Goal: Information Seeking & Learning: Learn about a topic

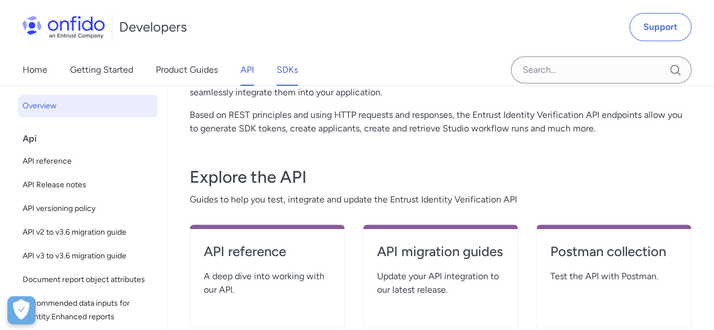
scroll to position [124, 0]
click at [291, 70] on link "SDKs" at bounding box center [286, 70] width 21 height 32
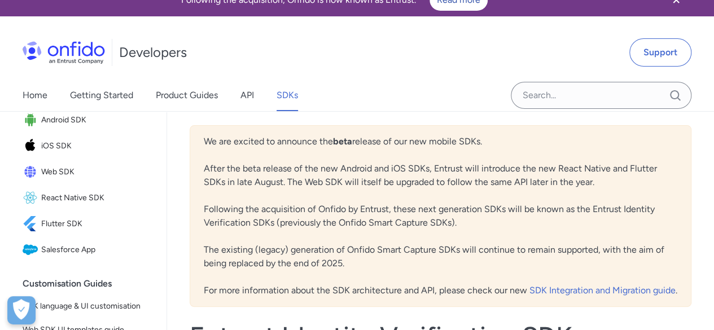
scroll to position [125, 0]
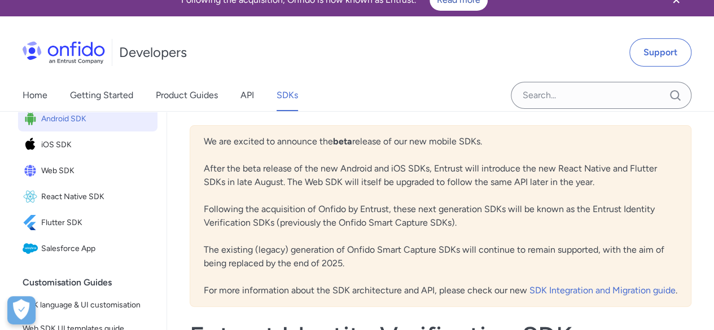
click at [74, 127] on span "Android SDK" at bounding box center [97, 119] width 112 height 16
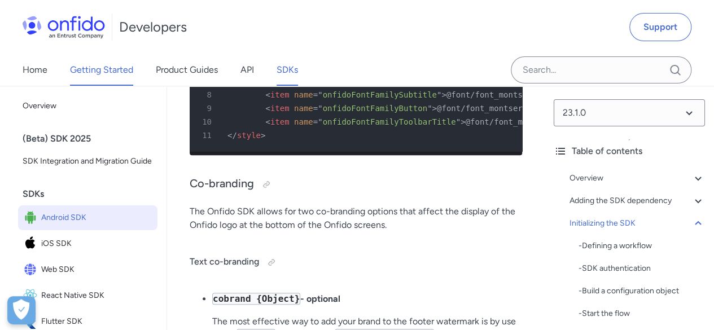
scroll to position [6499, 0]
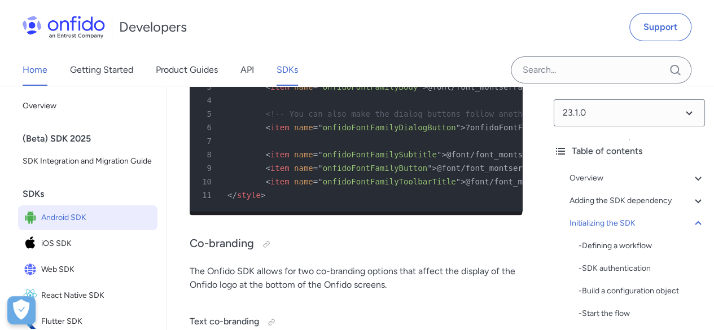
click at [30, 68] on link "Home" at bounding box center [35, 70] width 25 height 32
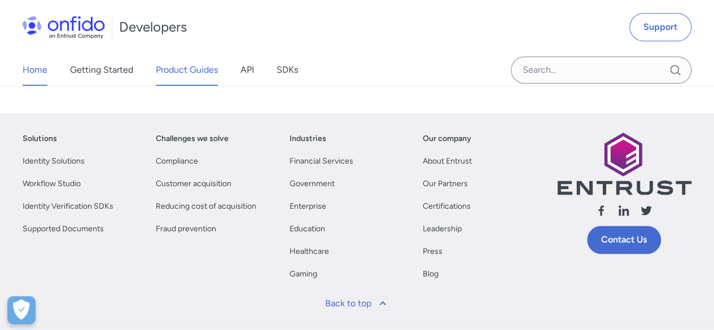
scroll to position [627, 0]
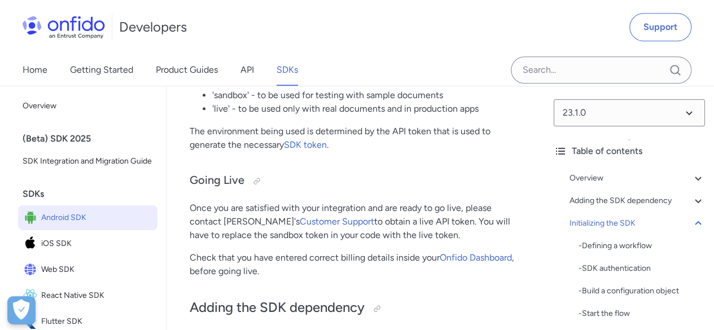
scroll to position [6499, 0]
